Goal: Task Accomplishment & Management: Use online tool/utility

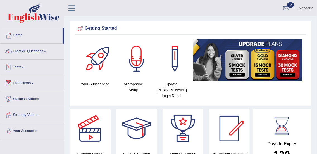
click at [18, 66] on link "Tests" at bounding box center [32, 66] width 64 height 14
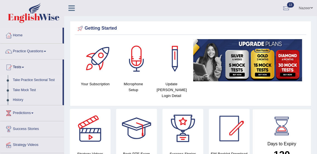
click at [22, 78] on link "Take Practice Sectional Test" at bounding box center [36, 80] width 52 height 10
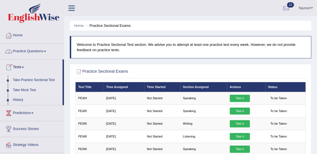
click at [21, 91] on link "Take Mock Test" at bounding box center [36, 90] width 52 height 10
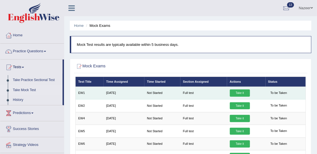
click at [244, 92] on link "Take it" at bounding box center [240, 92] width 20 height 7
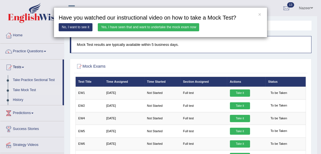
click at [147, 26] on link "Yes, I have seen that and want to undertake the mock exam now" at bounding box center [148, 27] width 101 height 8
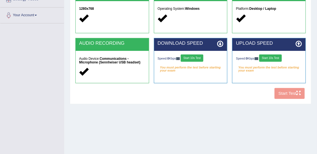
scroll to position [116, 0]
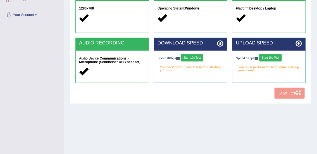
click at [195, 57] on button "Start 10s Test" at bounding box center [192, 57] width 23 height 7
click at [279, 59] on button "Start 10s Test" at bounding box center [270, 57] width 23 height 7
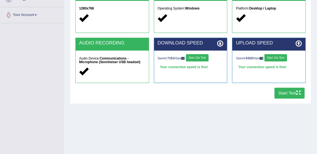
click at [298, 93] on icon "button" at bounding box center [298, 92] width 4 height 4
